Goal: Task Accomplishment & Management: Use online tool/utility

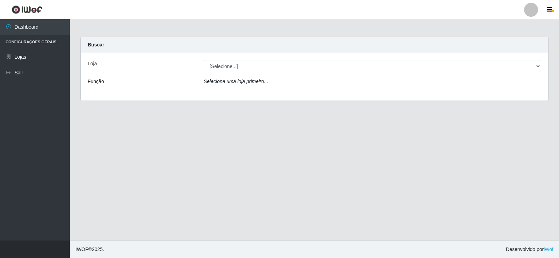
click at [226, 81] on icon "Selecione uma loja primeiro..." at bounding box center [236, 82] width 64 height 6
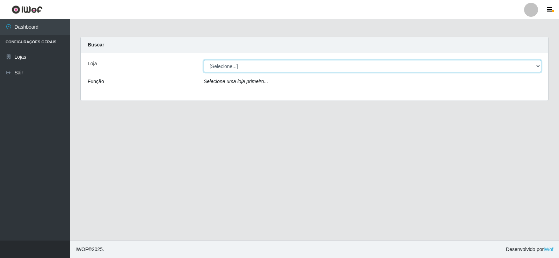
click at [226, 66] on select "[Selecione...] Supermercado Manaira" at bounding box center [373, 66] width 338 height 12
click at [204, 60] on select "[Selecione...] Supermercado Manaira" at bounding box center [373, 66] width 338 height 12
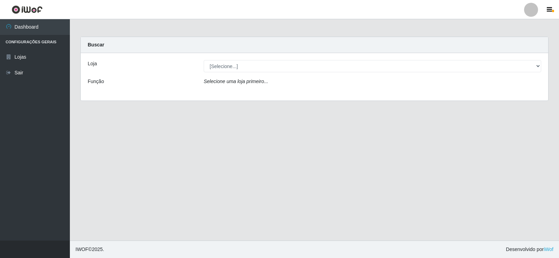
click at [243, 83] on icon "Selecione uma loja primeiro..." at bounding box center [236, 82] width 64 height 6
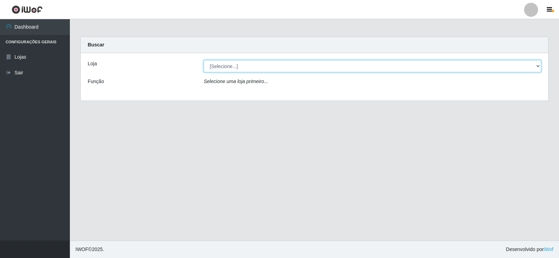
click at [236, 68] on select "[Selecione...] Supermercado Manaira" at bounding box center [373, 66] width 338 height 12
select select "443"
click at [204, 60] on select "[Selecione...] Supermercado Manaira" at bounding box center [373, 66] width 338 height 12
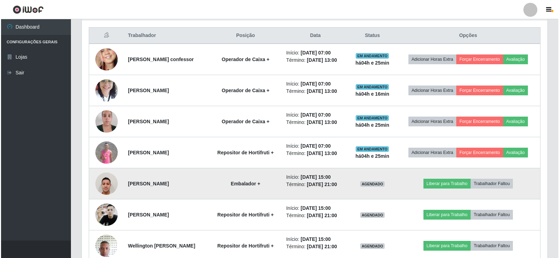
scroll to position [299, 0]
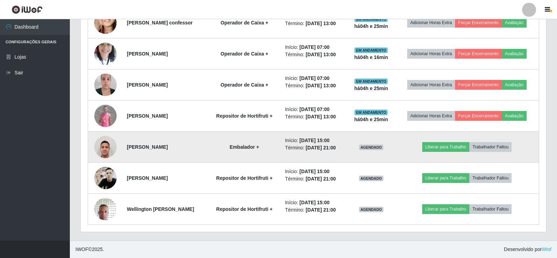
click at [106, 150] on img at bounding box center [105, 147] width 22 height 30
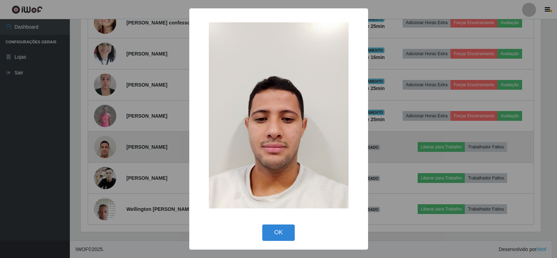
scroll to position [145, 462]
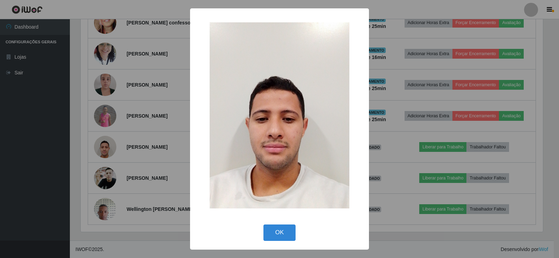
click at [285, 144] on img at bounding box center [280, 115] width 140 height 186
click at [108, 147] on div "× OK Cancel" at bounding box center [279, 129] width 559 height 258
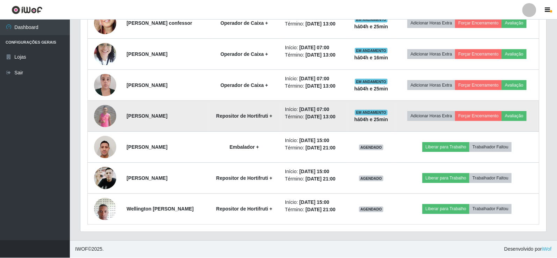
scroll to position [145, 466]
